Goal: Task Accomplishment & Management: Manage account settings

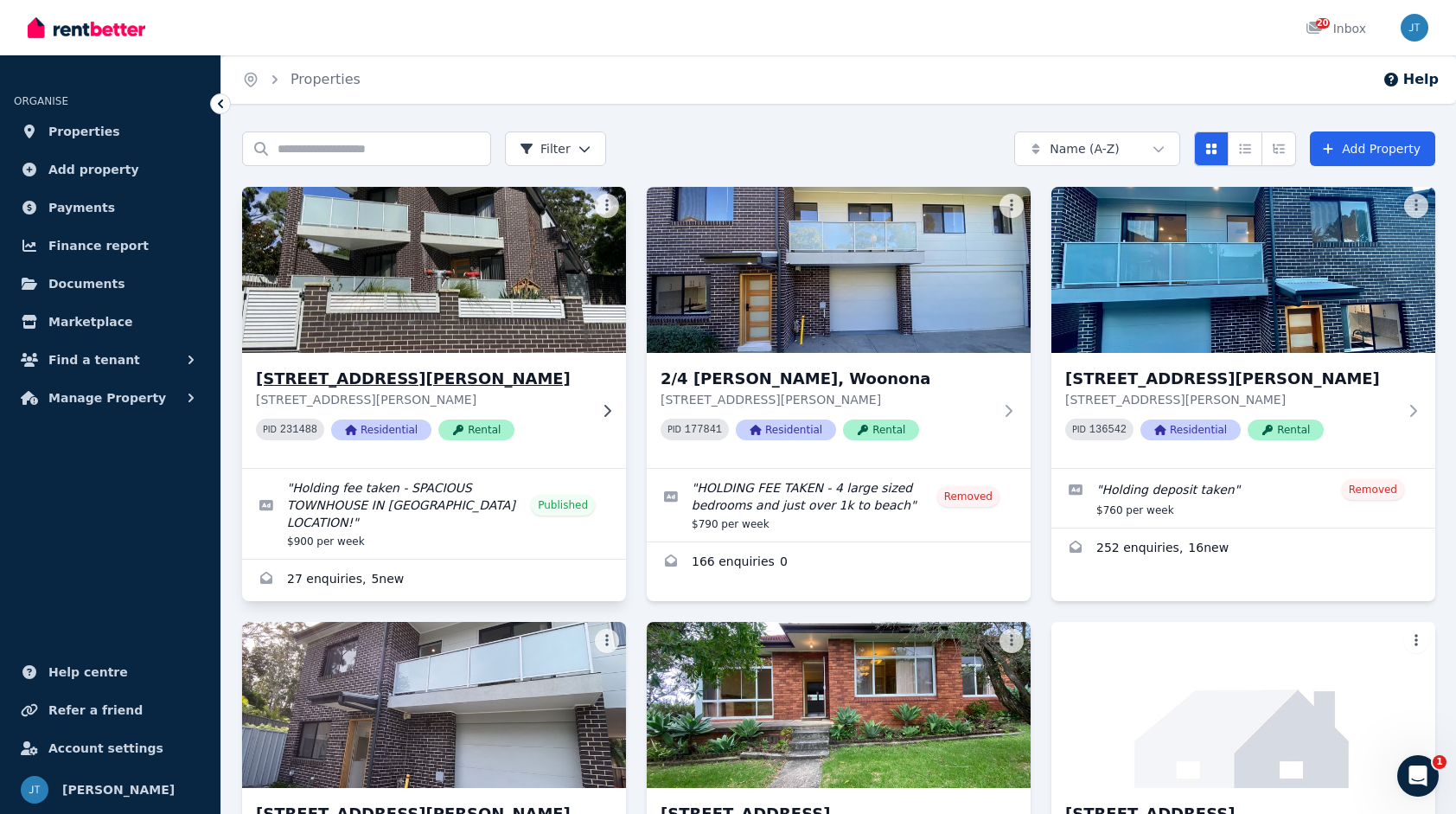
click at [607, 416] on icon at bounding box center [606, 410] width 17 height 13
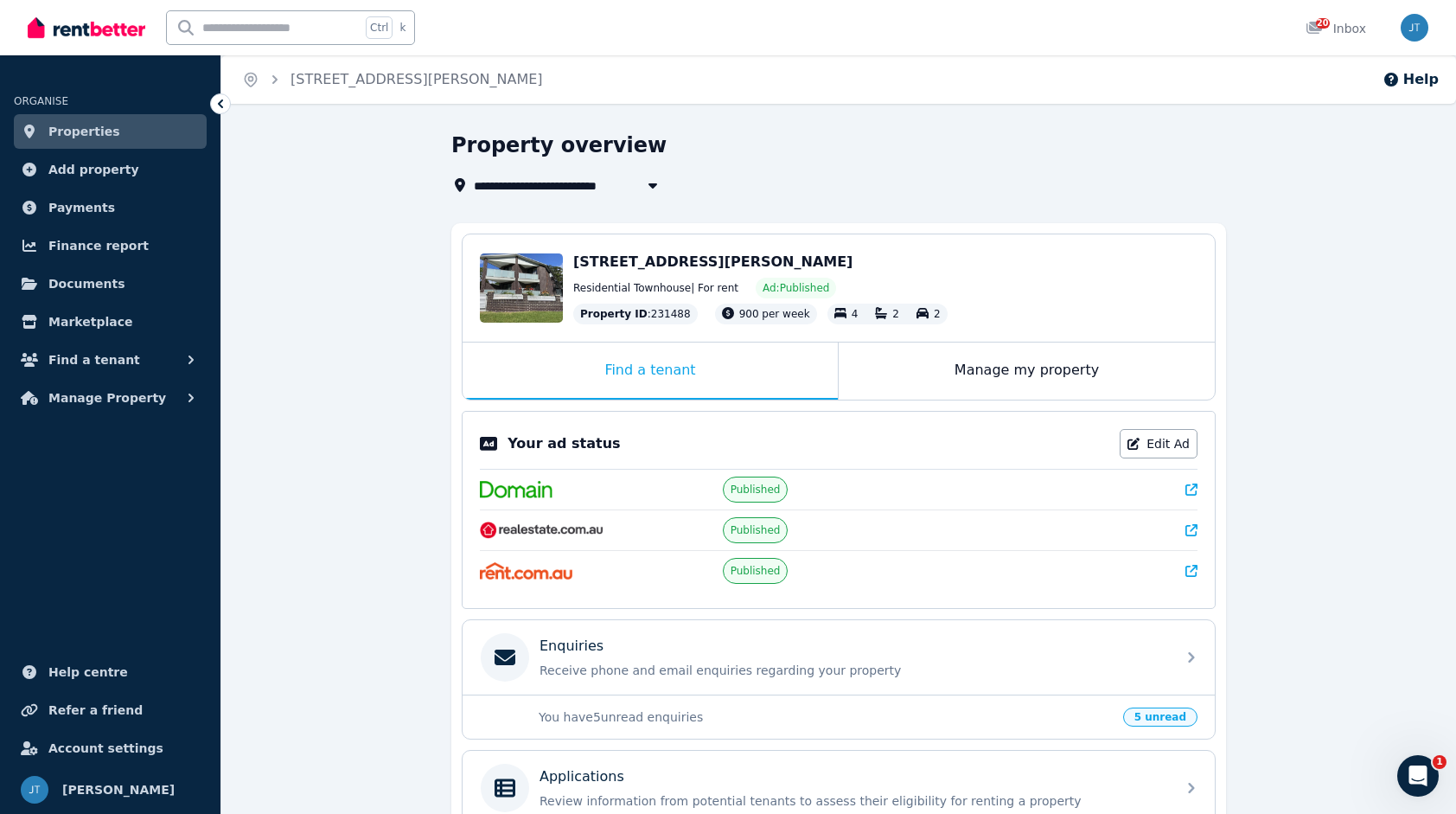
click at [644, 184] on icon "button" at bounding box center [652, 184] width 17 height 13
type input "**********"
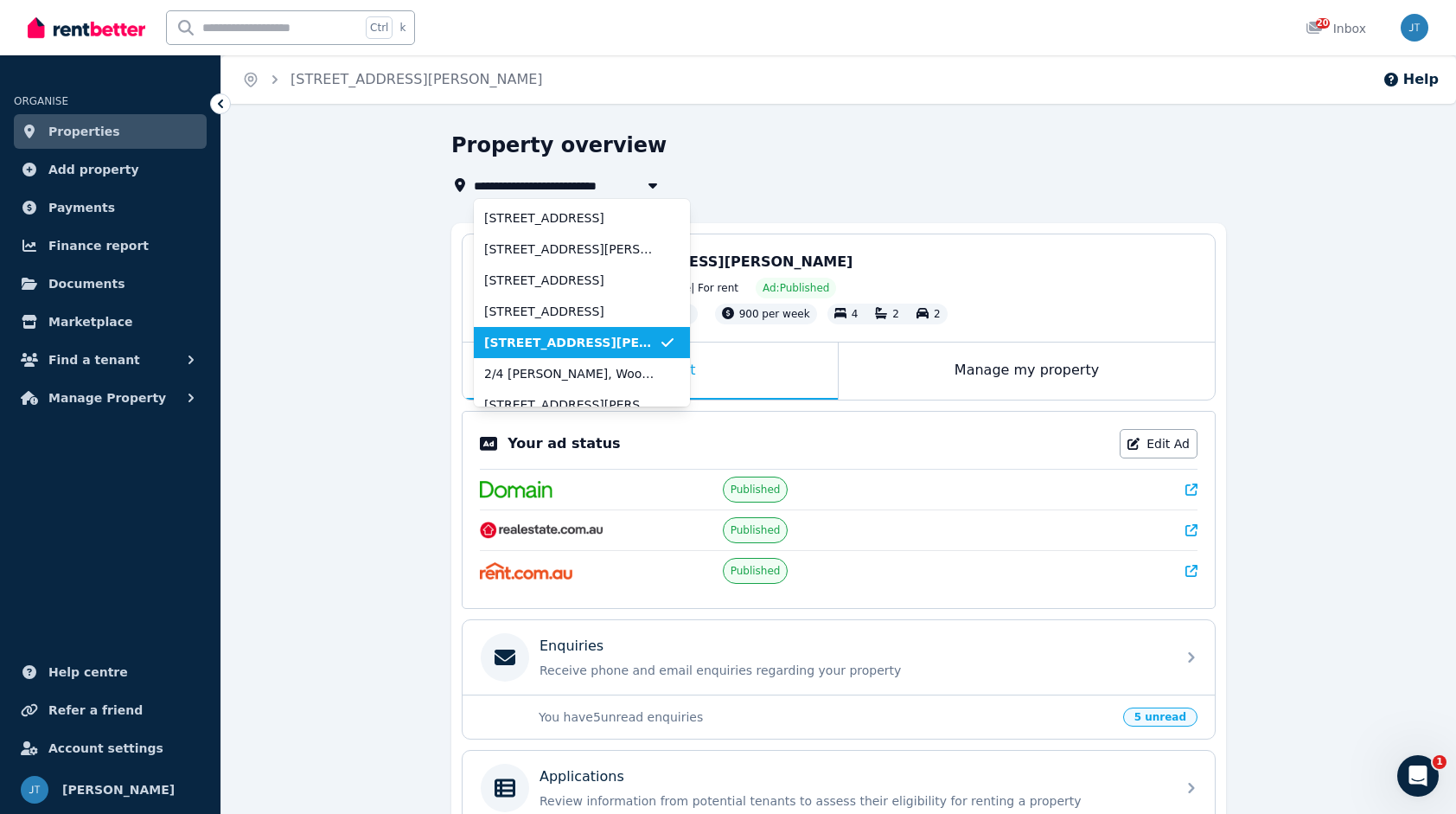
click at [816, 152] on div "Property overview" at bounding box center [833, 148] width 764 height 33
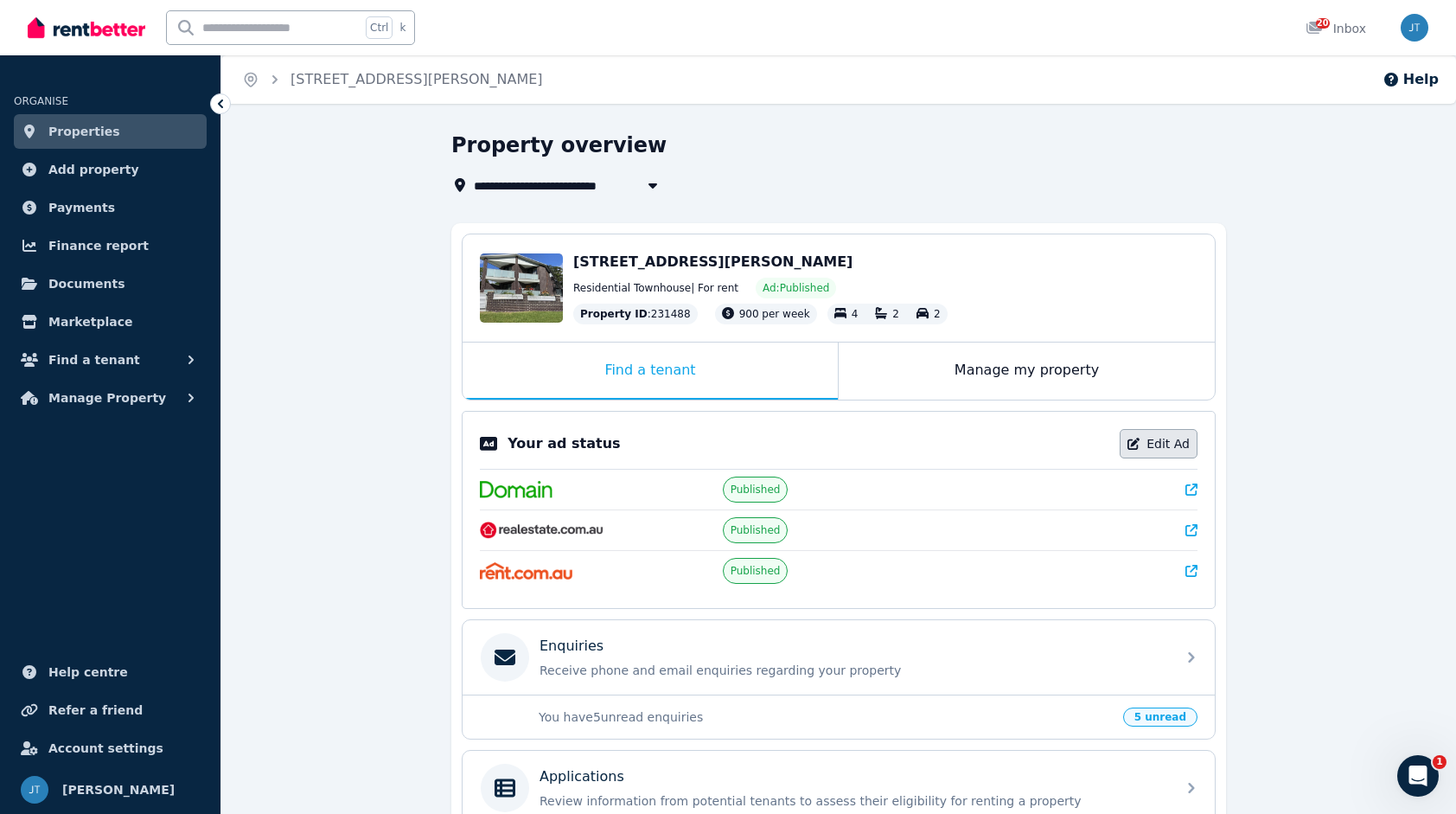
click at [1149, 434] on link "Edit Ad" at bounding box center [1158, 443] width 78 height 30
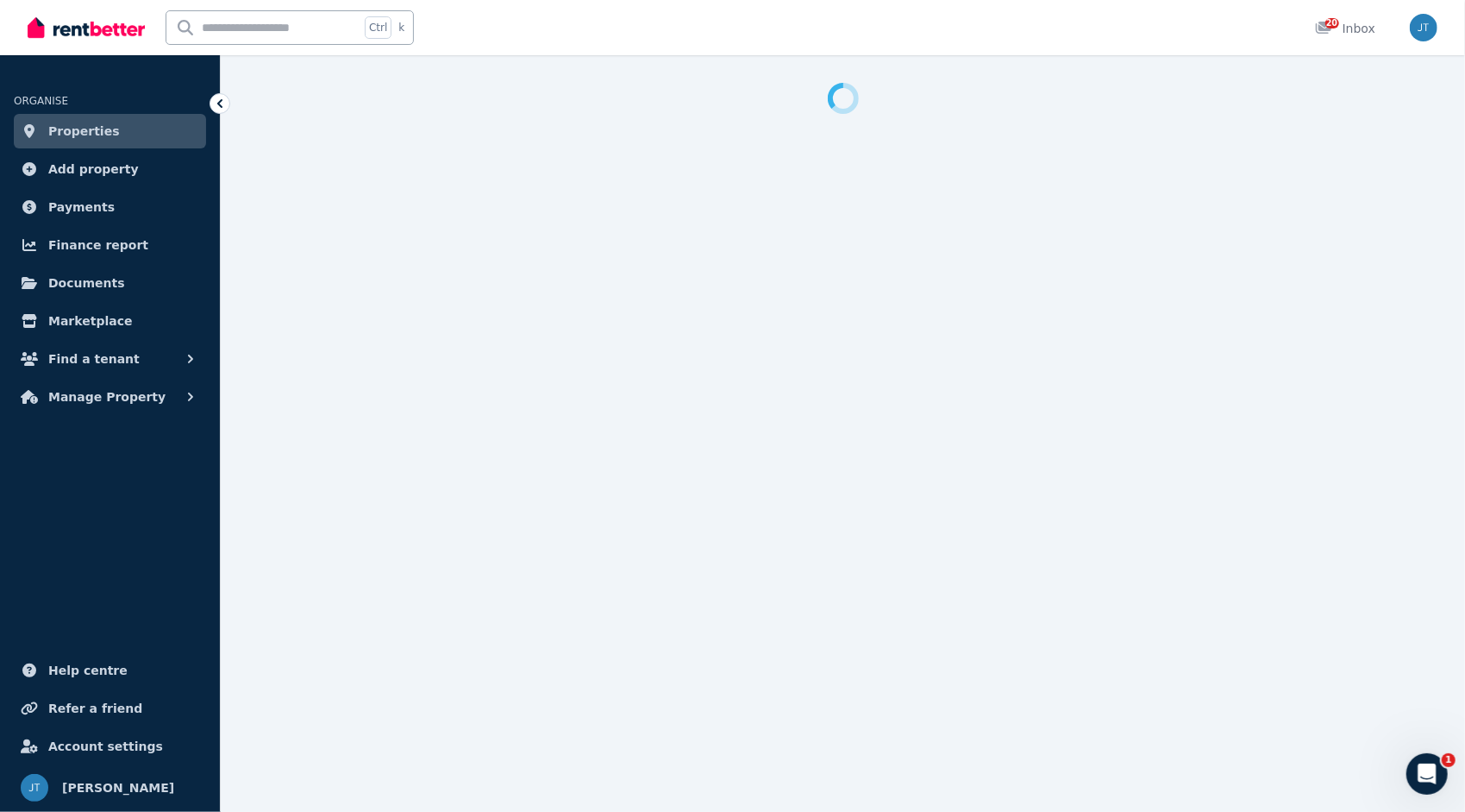
select select "**********"
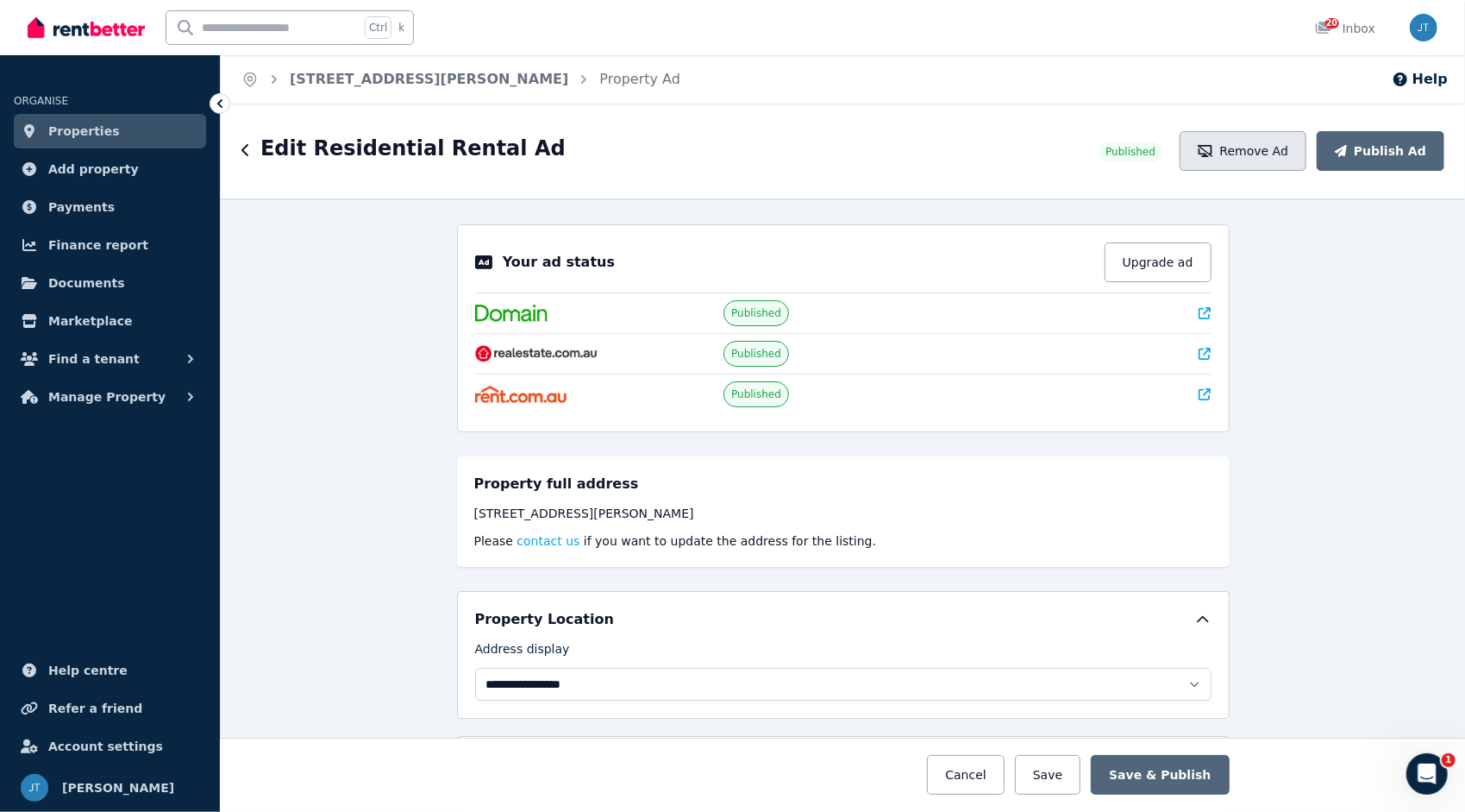
click at [1295, 162] on button "Remove Ad" at bounding box center [1243, 151] width 127 height 39
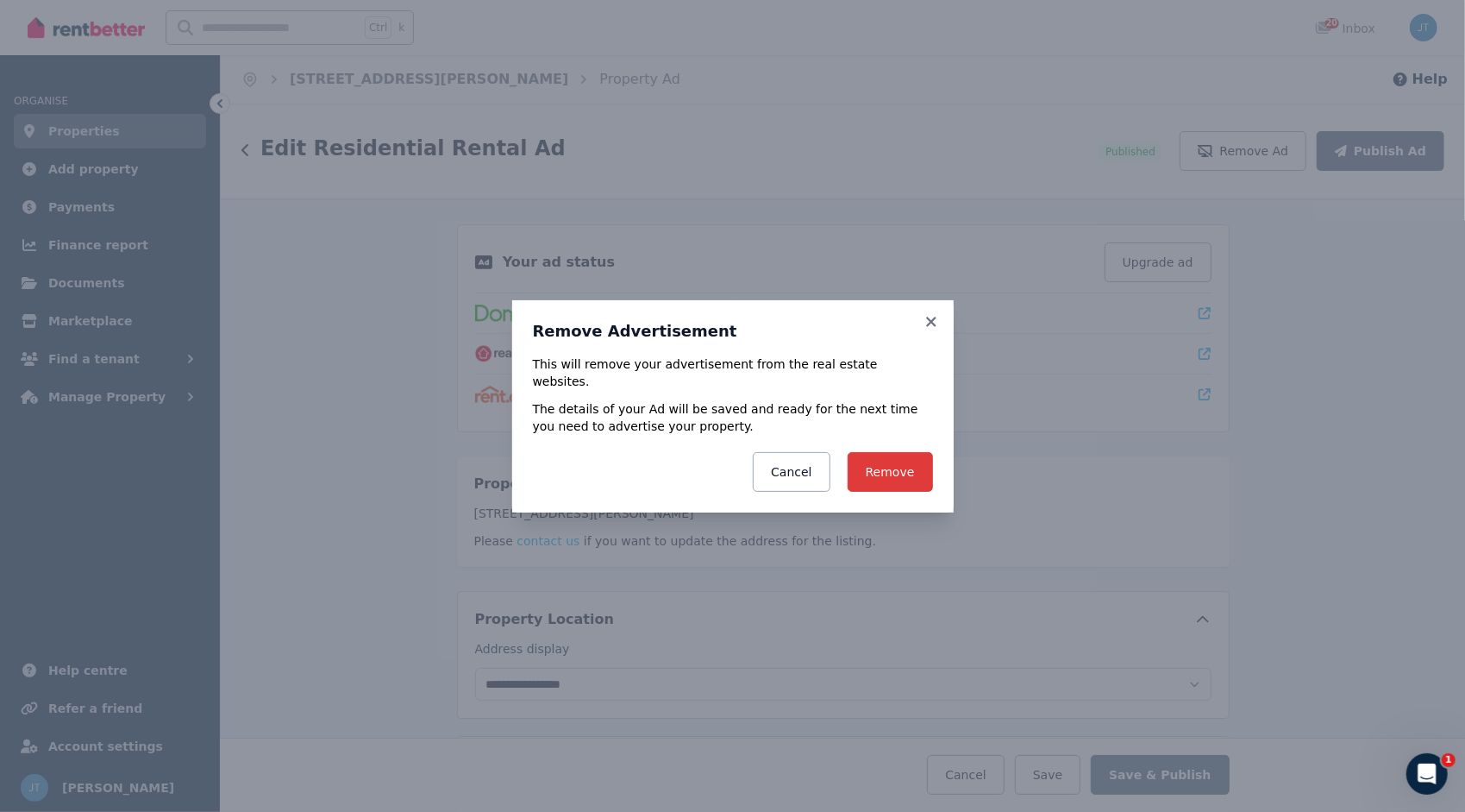
click at [903, 467] on button "Remove" at bounding box center [891, 472] width 86 height 39
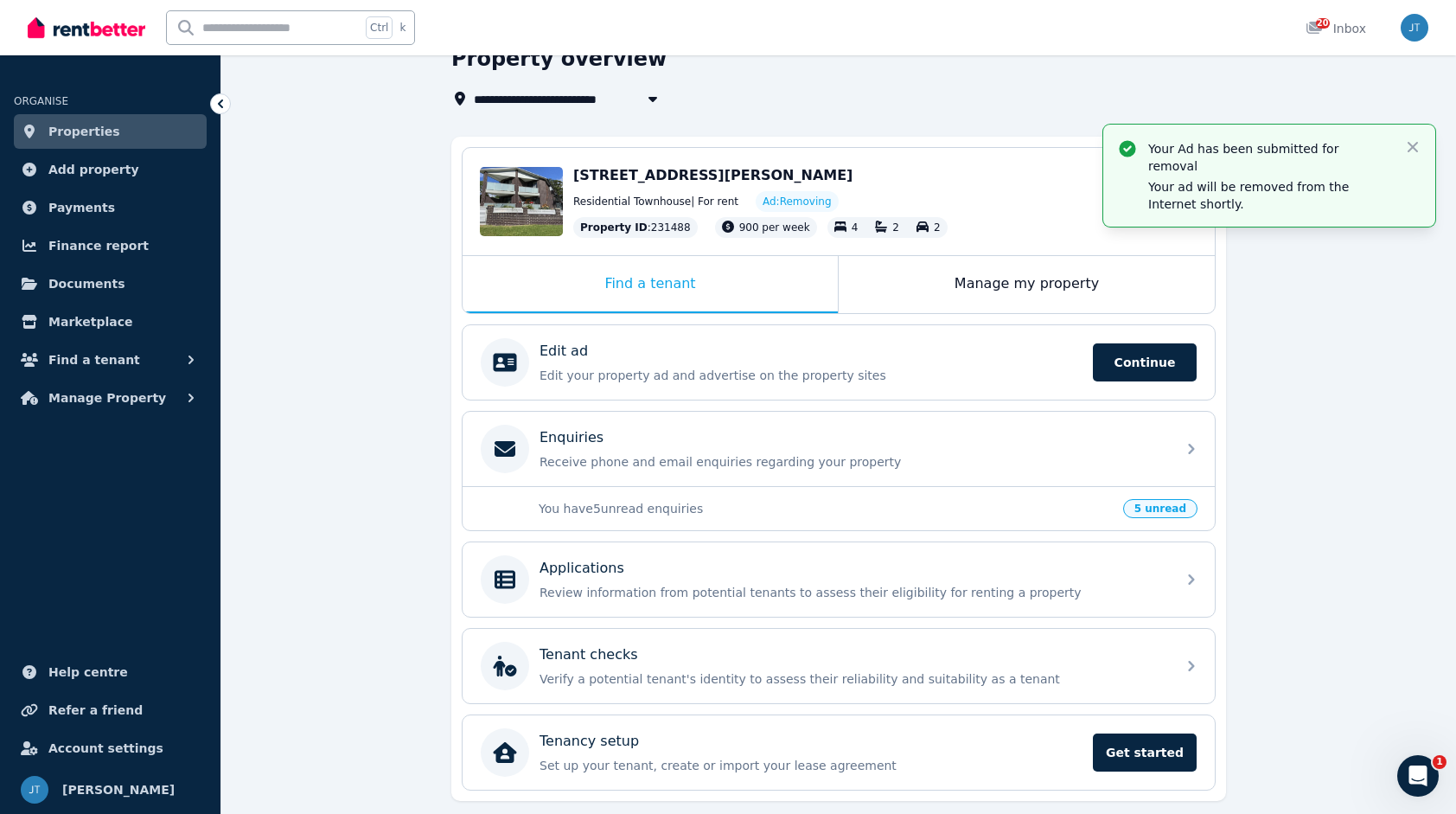
scroll to position [132, 0]
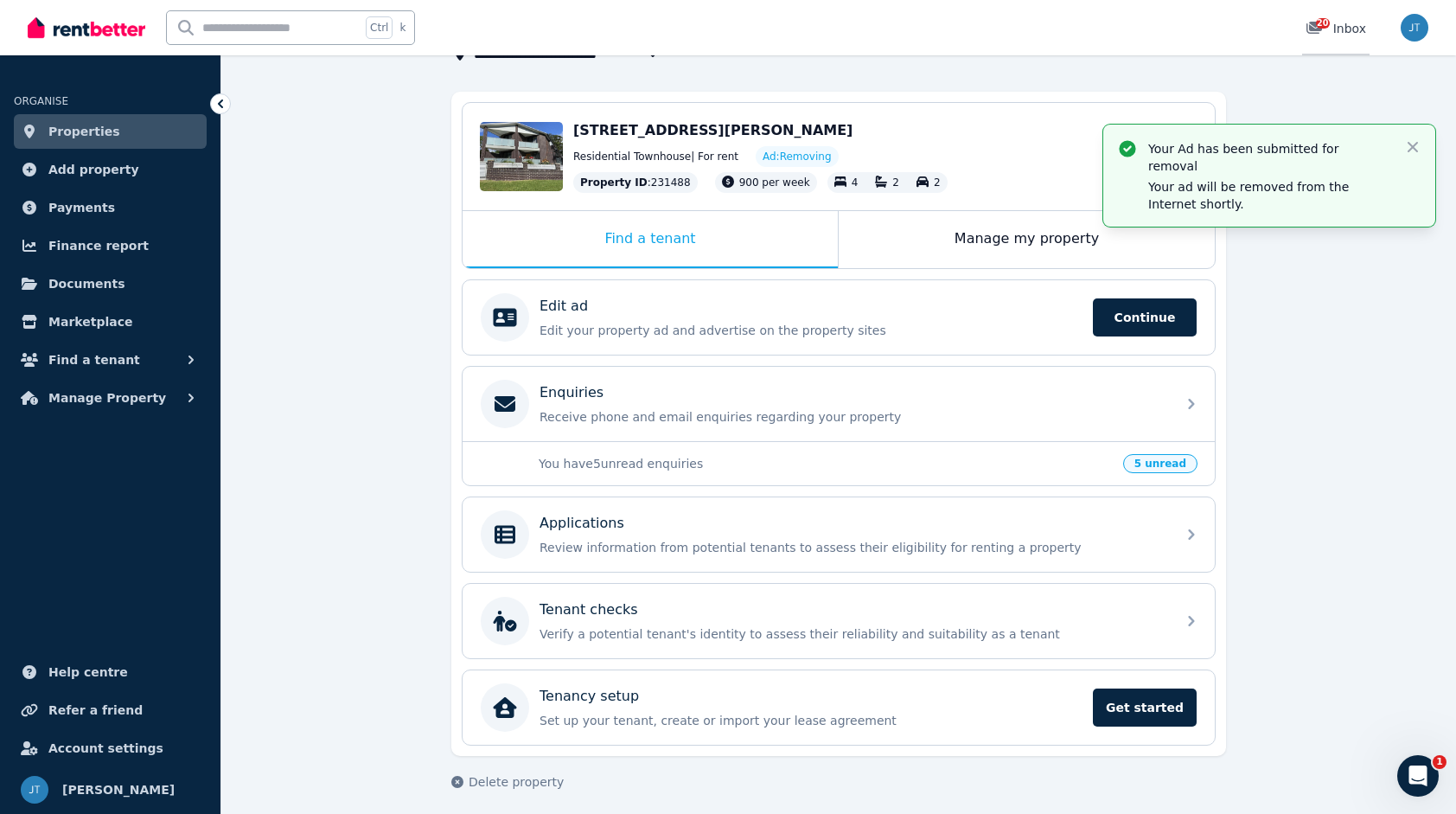
click at [1352, 33] on div "20 Inbox" at bounding box center [1336, 28] width 61 height 17
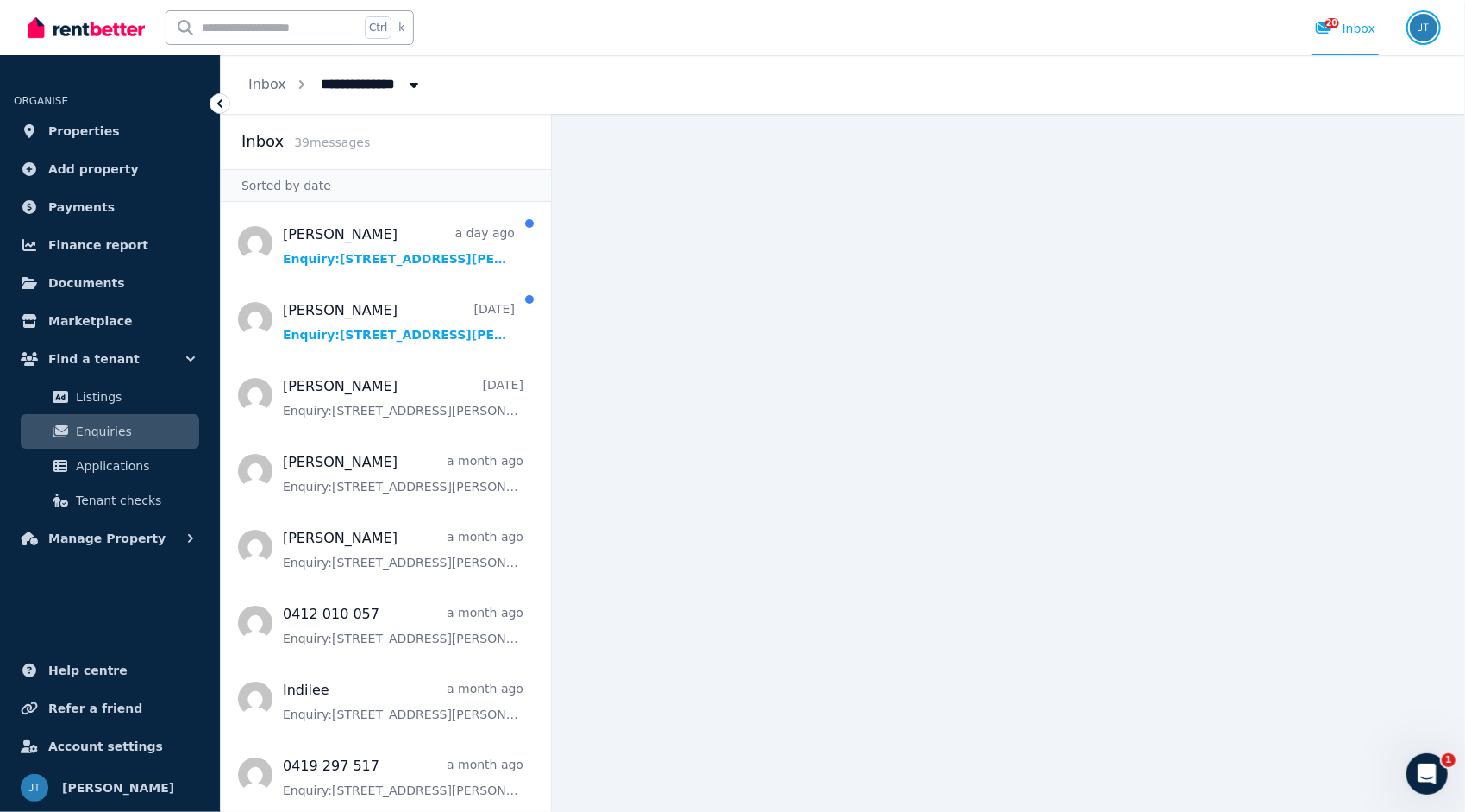
click at [1429, 31] on img "button" at bounding box center [1424, 27] width 28 height 28
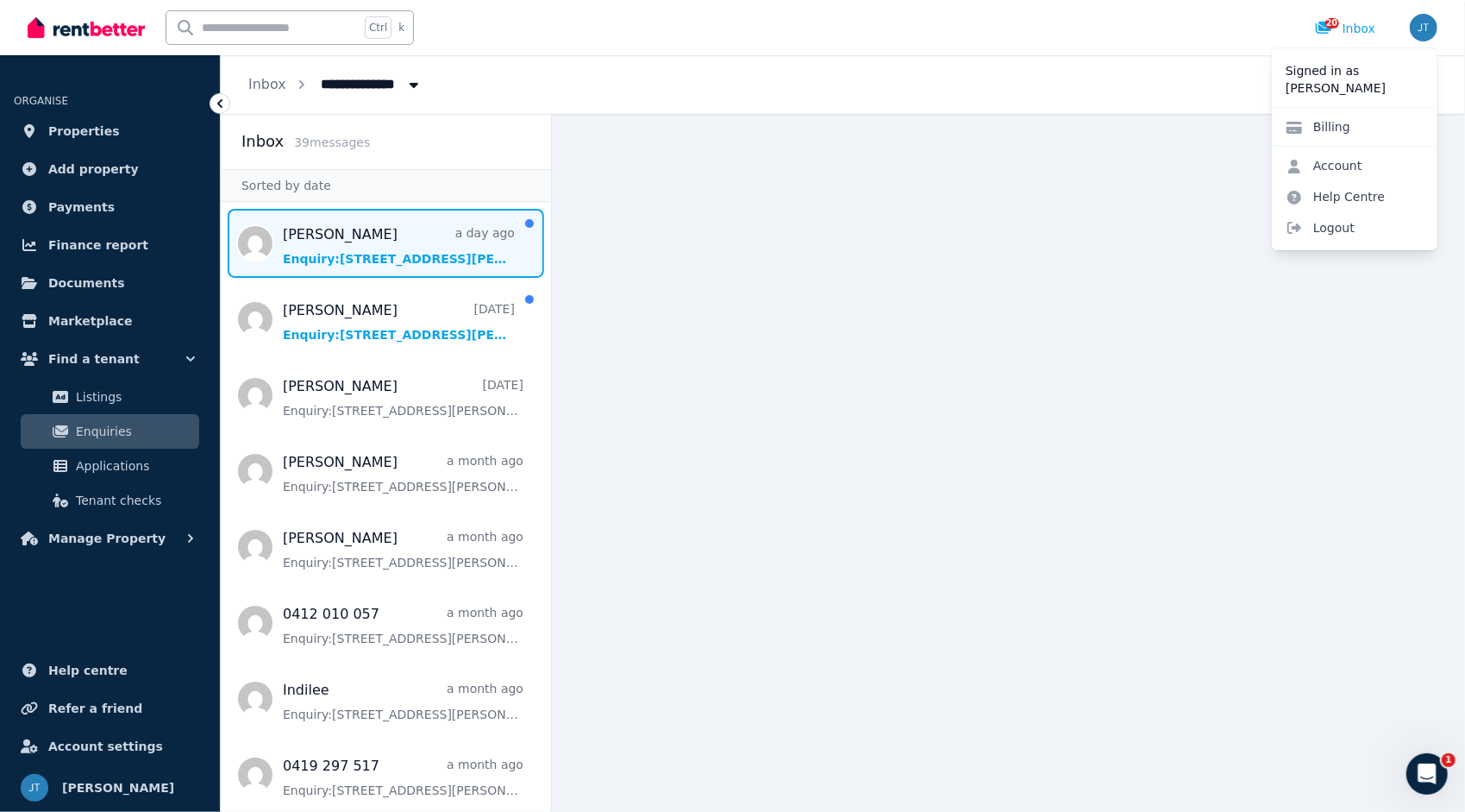
click at [348, 245] on span "Message list" at bounding box center [386, 243] width 331 height 69
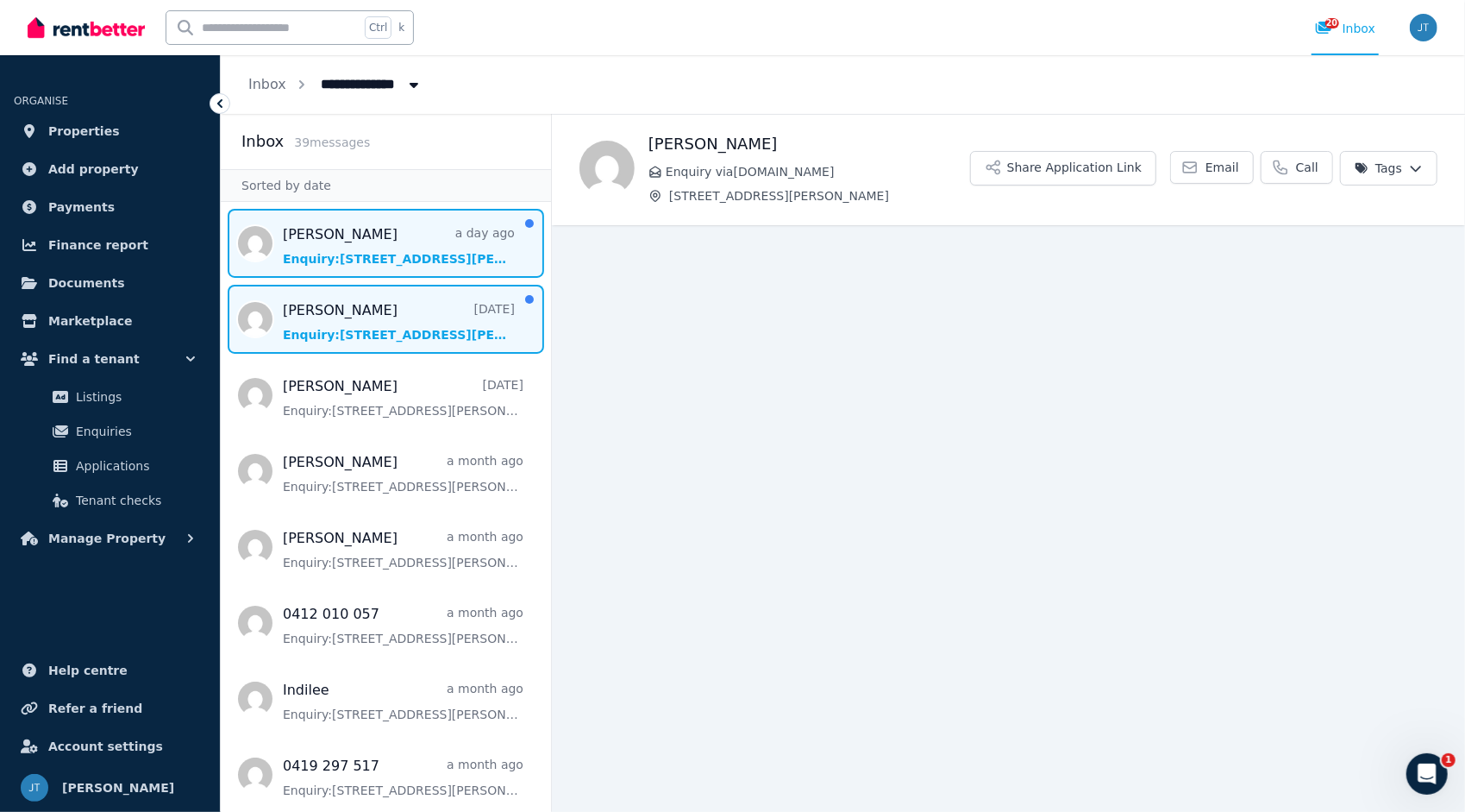
click at [406, 322] on span "Message list" at bounding box center [386, 319] width 331 height 69
click at [406, 239] on span "Message list" at bounding box center [386, 243] width 331 height 69
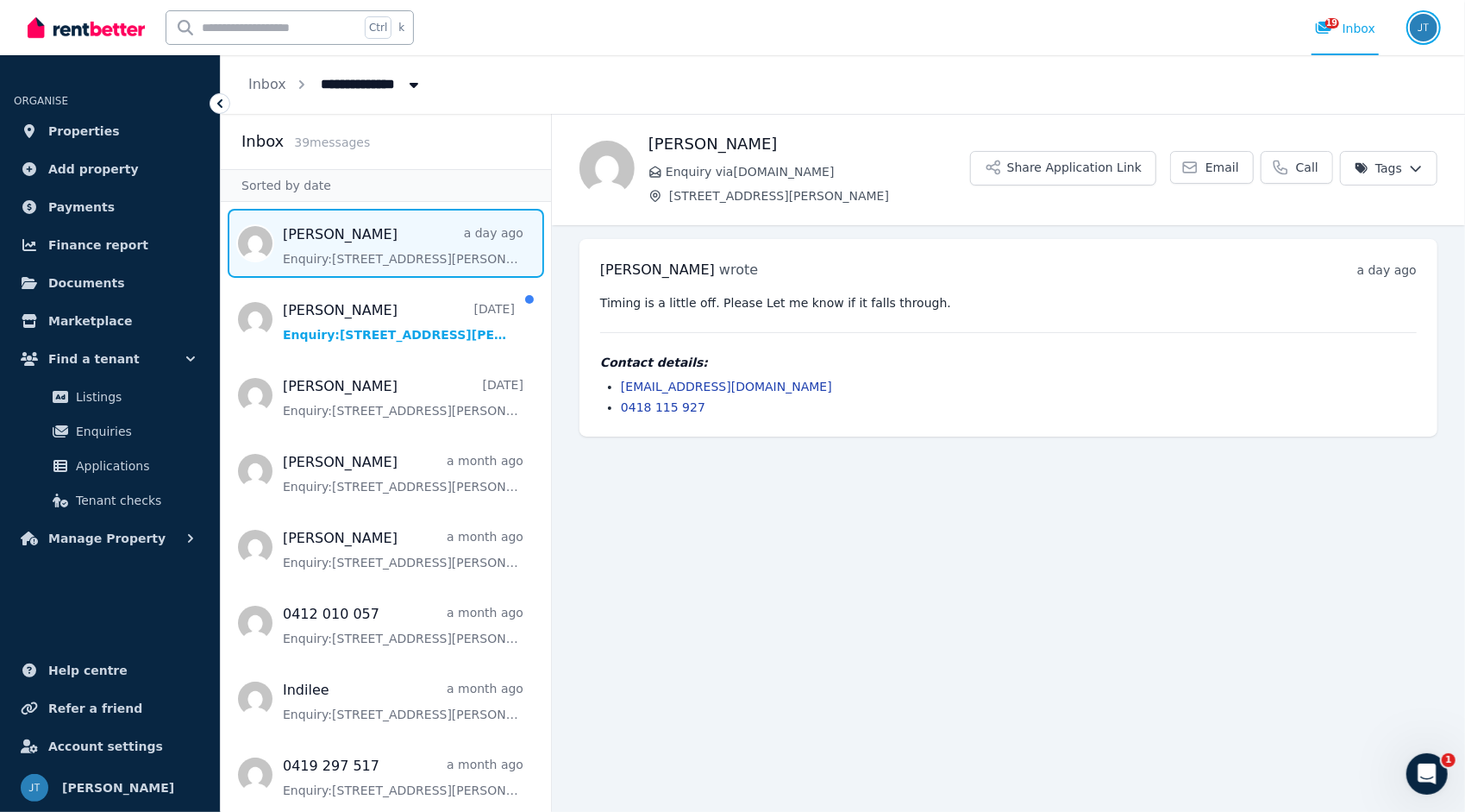
click at [1435, 31] on img "button" at bounding box center [1424, 27] width 28 height 28
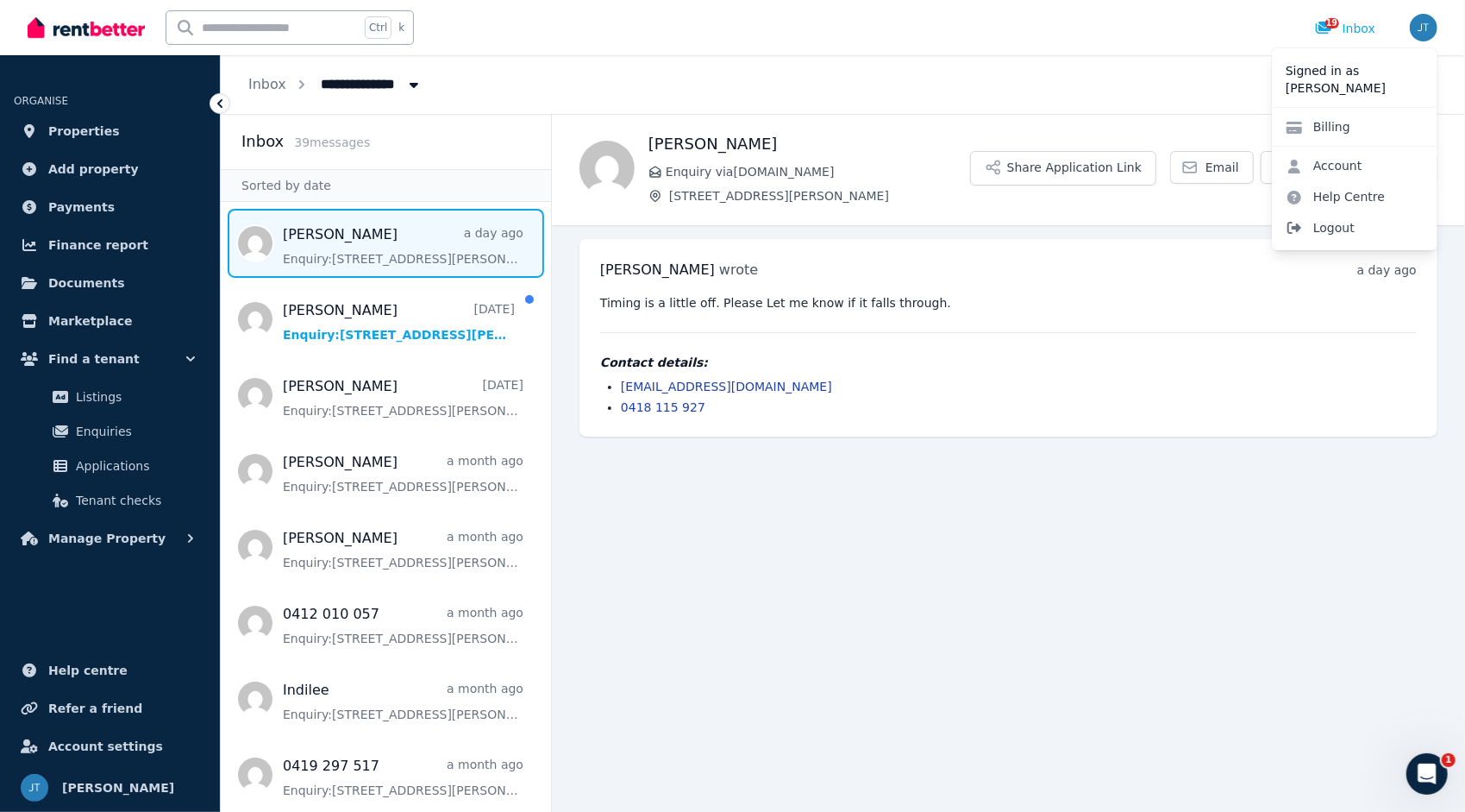
click at [1325, 229] on span "Logout" at bounding box center [1354, 228] width 165 height 31
